Goal: Register for event/course

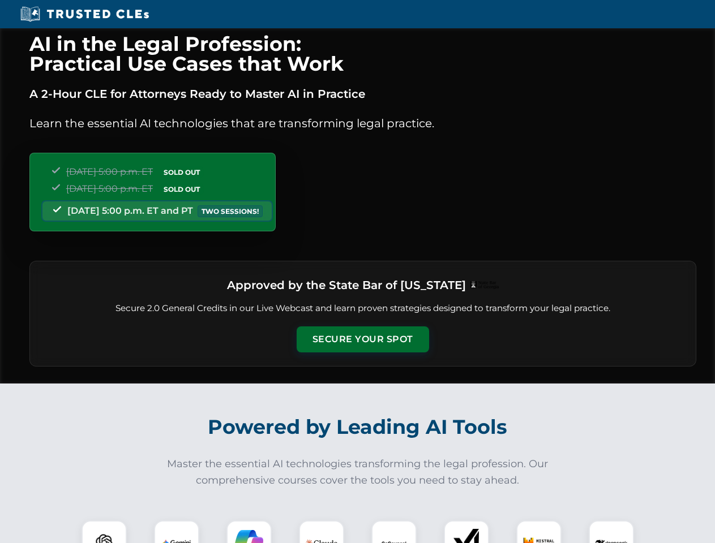
click at [362, 340] on button "Secure Your Spot" at bounding box center [363, 340] width 132 height 26
click at [104, 532] on img at bounding box center [104, 543] width 33 height 33
